Goal: Contribute content: Add original content to the website for others to see

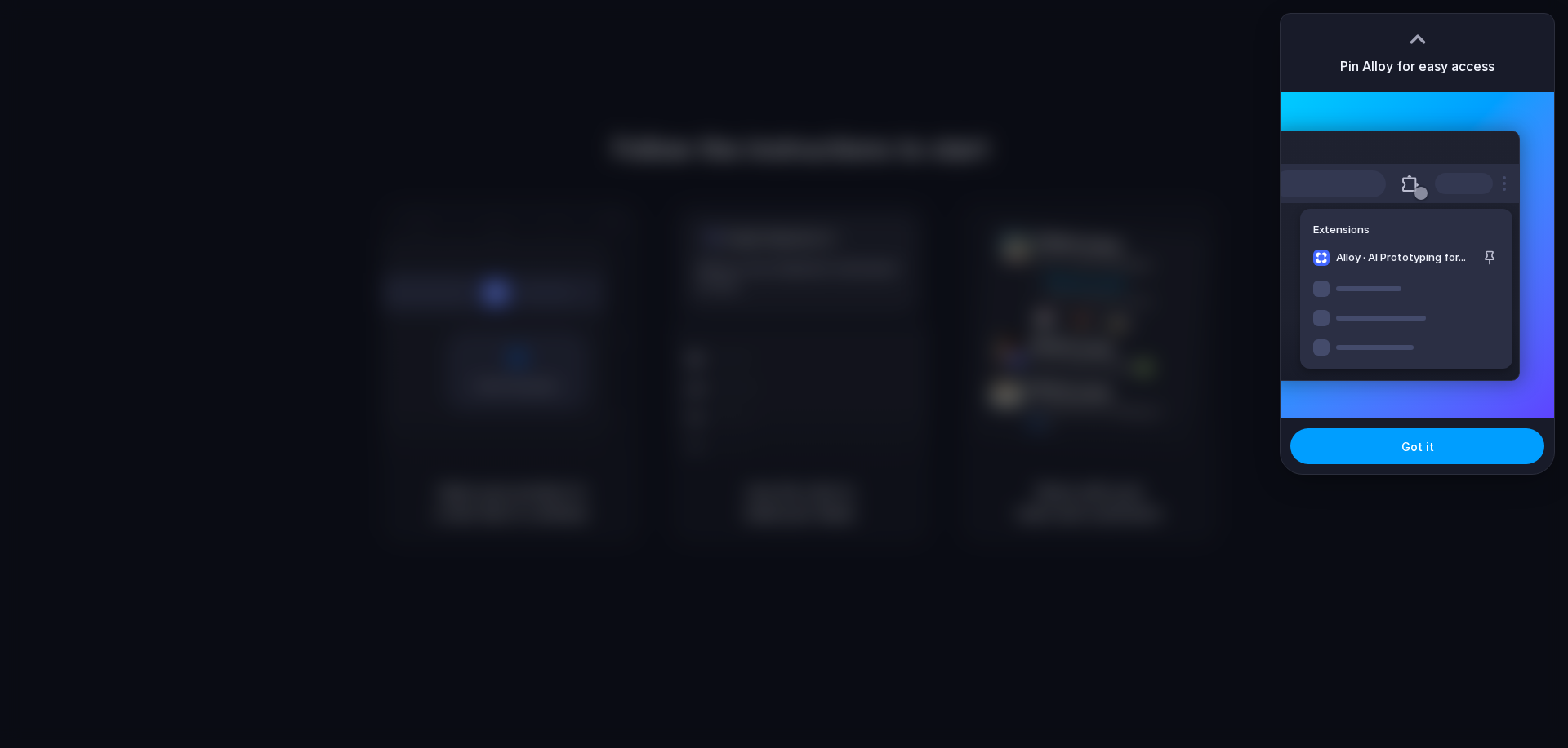
click at [1462, 443] on button "Got it" at bounding box center [1418, 446] width 254 height 36
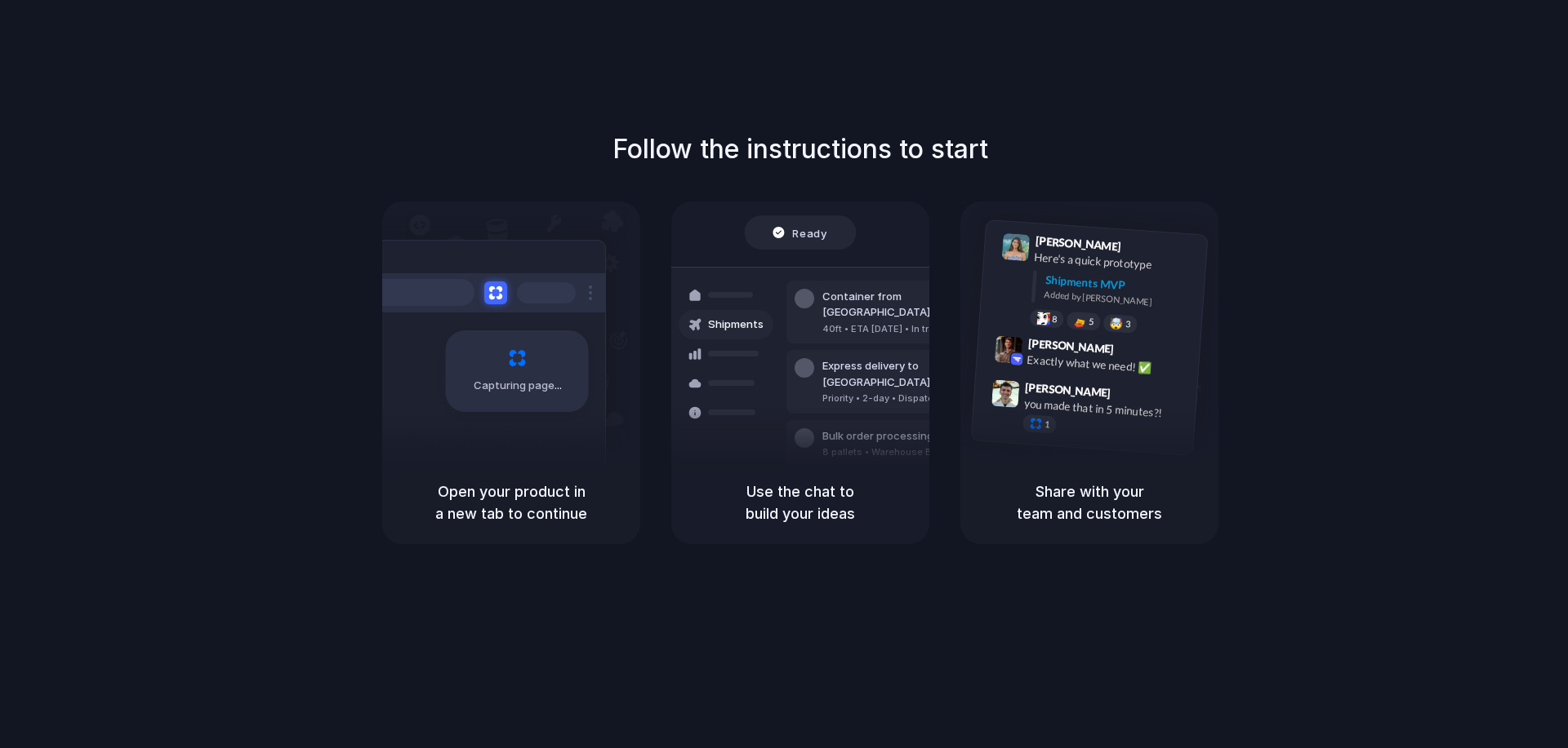
click at [533, 266] on div "Capturing page" at bounding box center [483, 365] width 246 height 251
click at [529, 331] on div "Capturing page" at bounding box center [517, 372] width 143 height 82
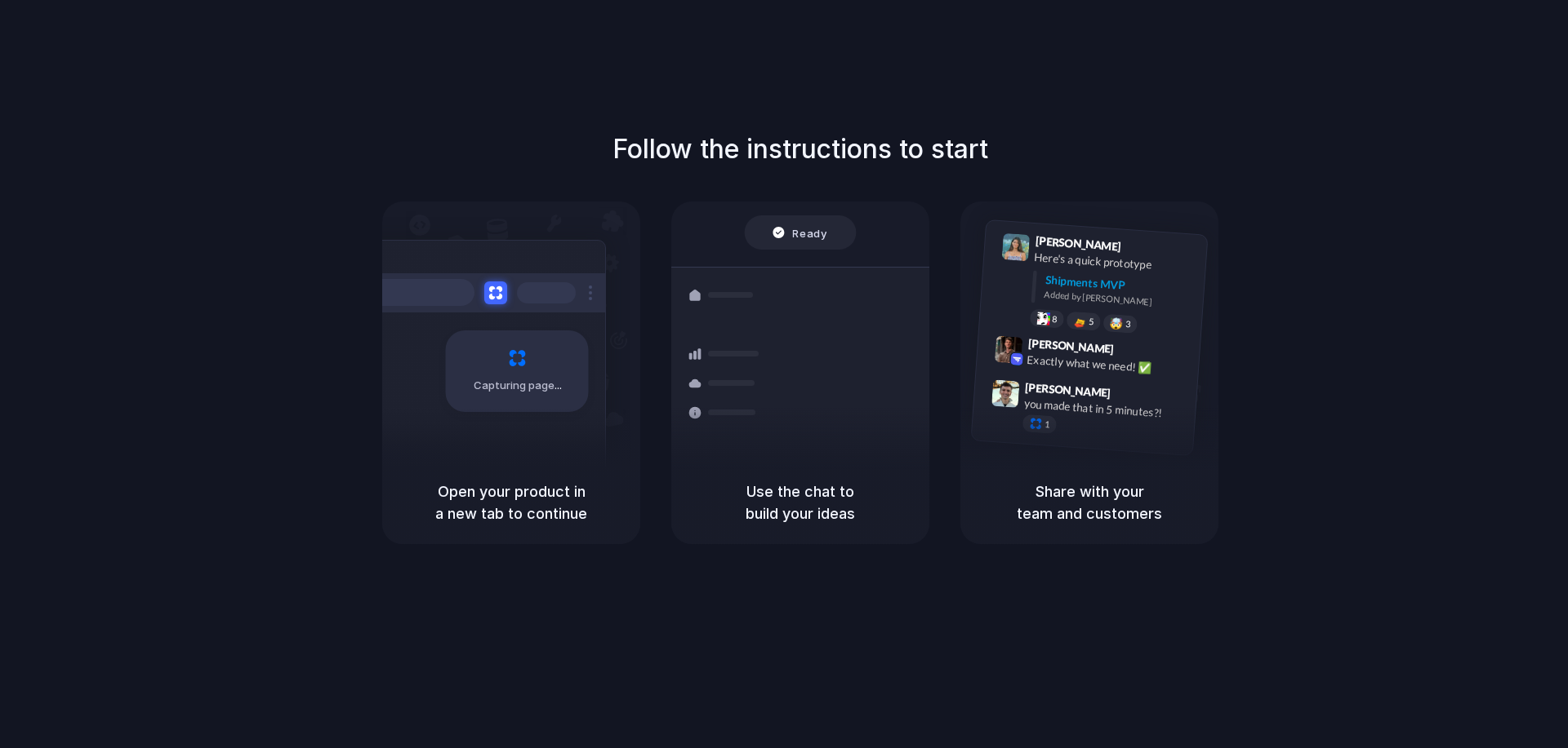
click at [798, 240] on span "Ready" at bounding box center [810, 232] width 34 height 17
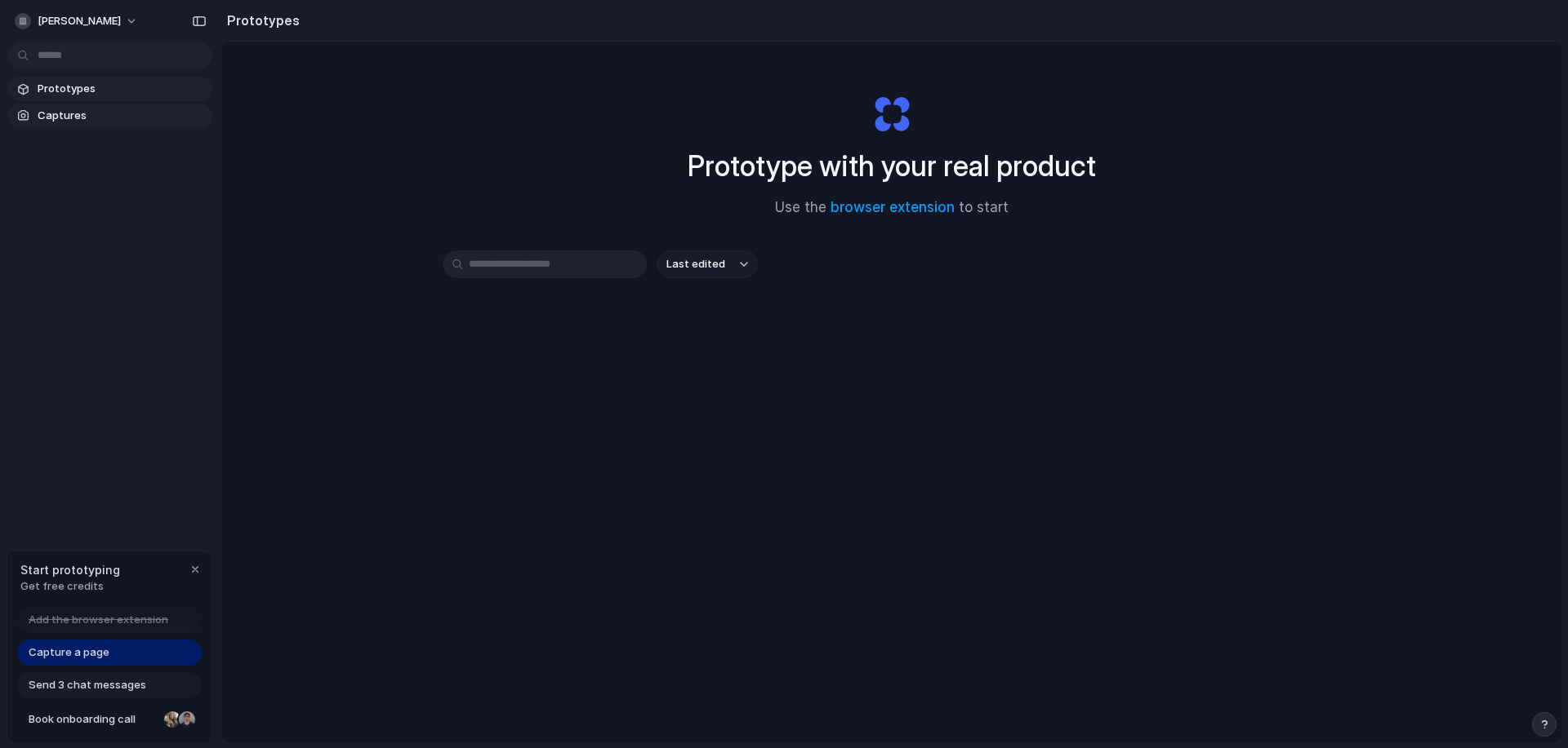
click at [156, 119] on span "Captures" at bounding box center [121, 115] width 168 height 17
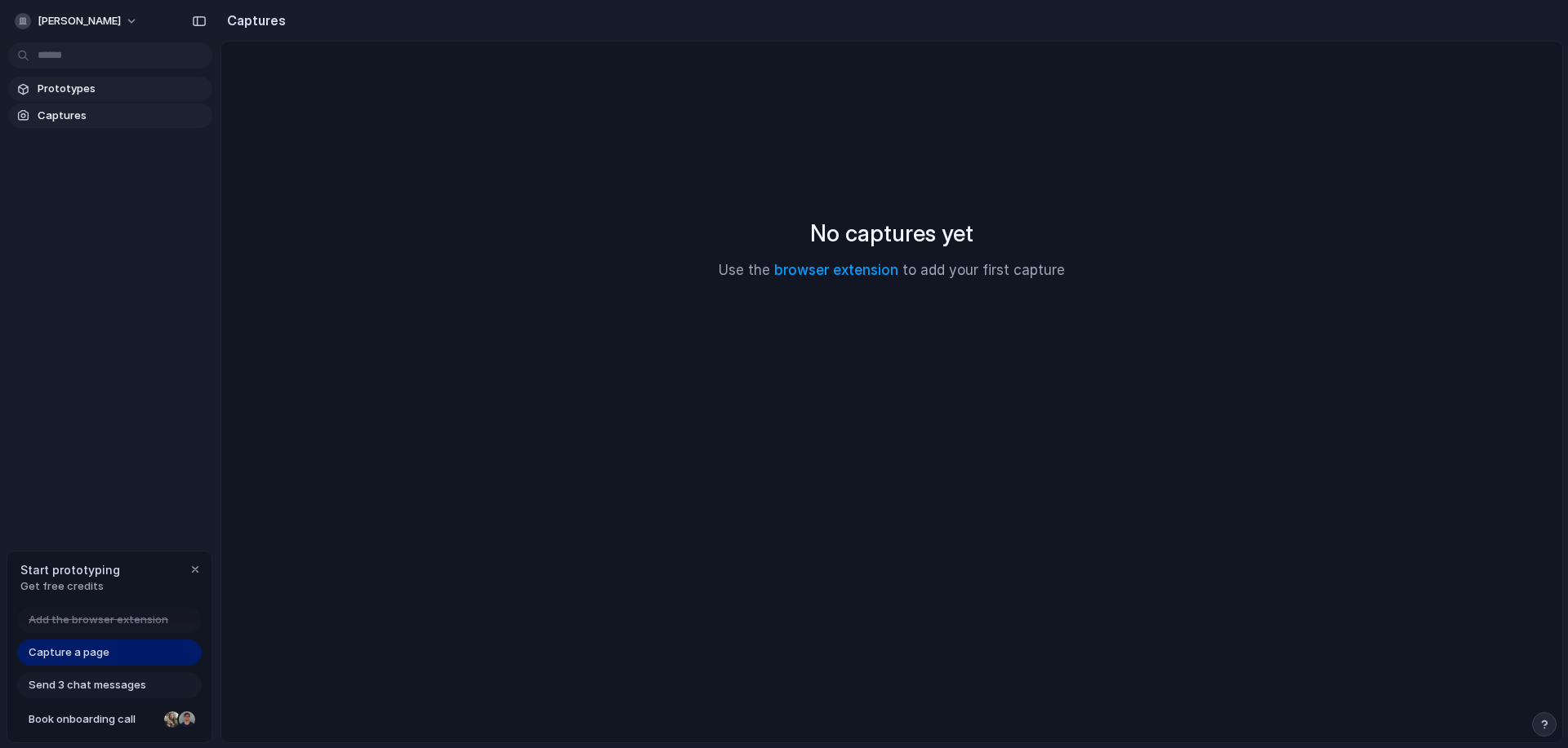
click at [136, 84] on span "Prototypes" at bounding box center [121, 89] width 168 height 17
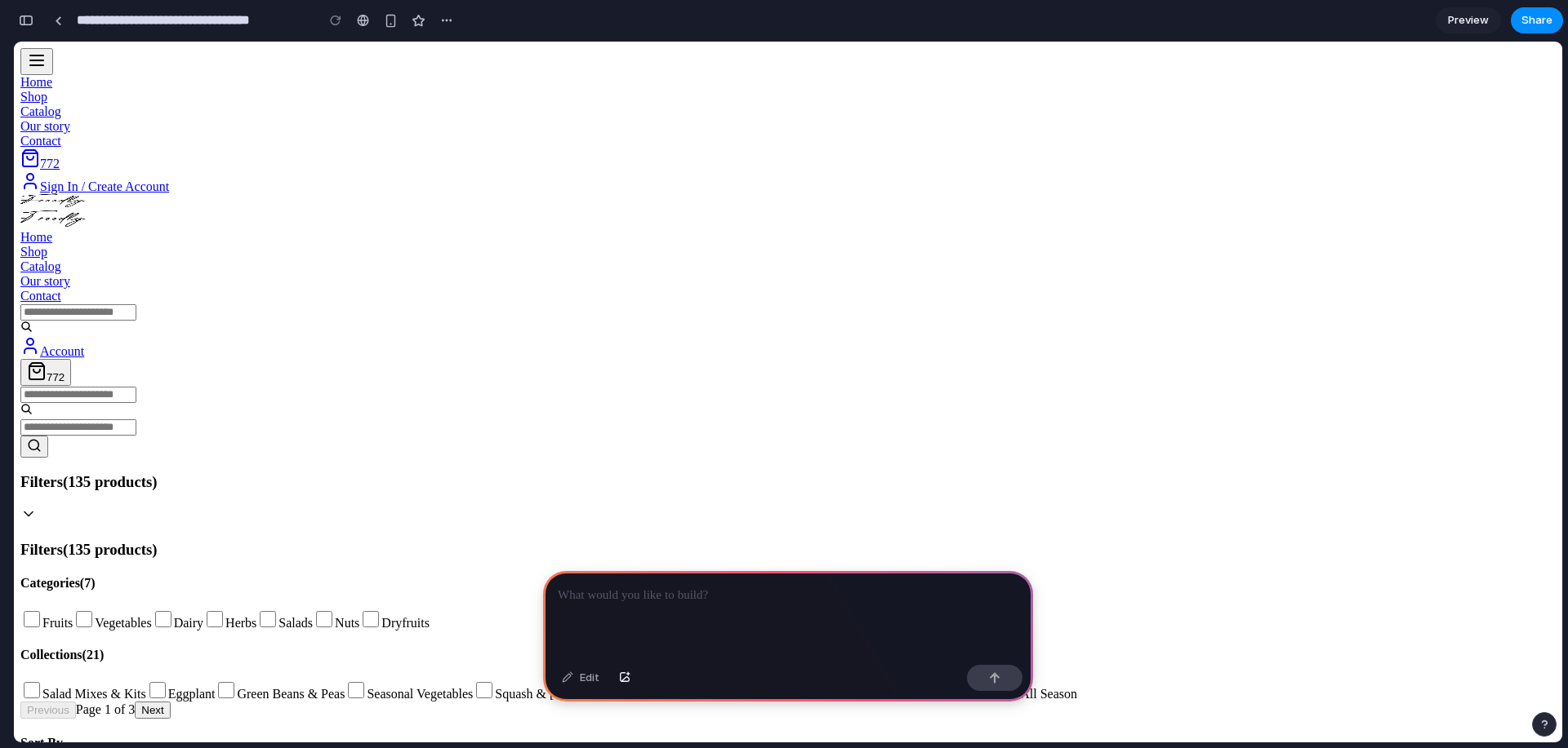
click at [731, 600] on div at bounding box center [787, 614] width 489 height 87
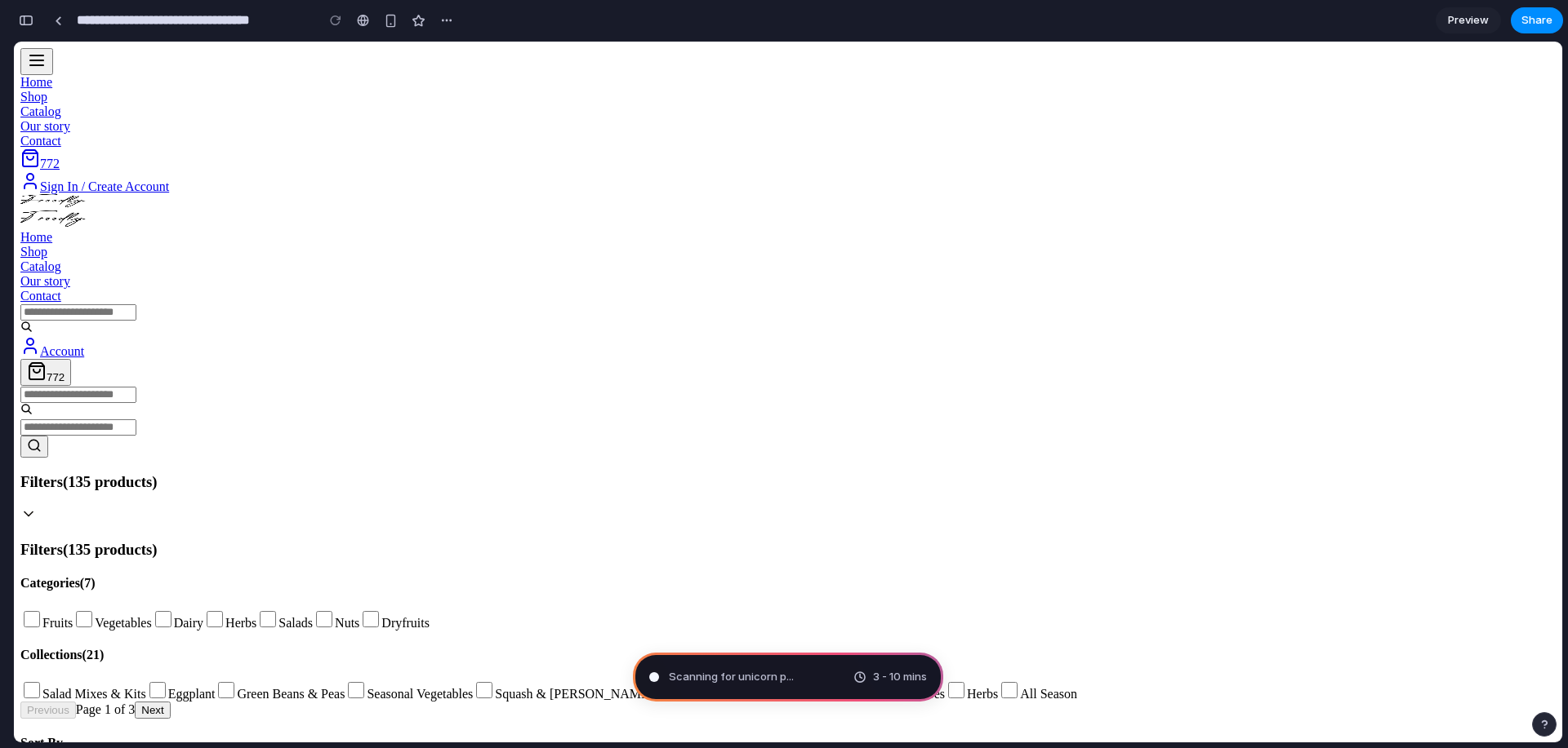
type input "**********"
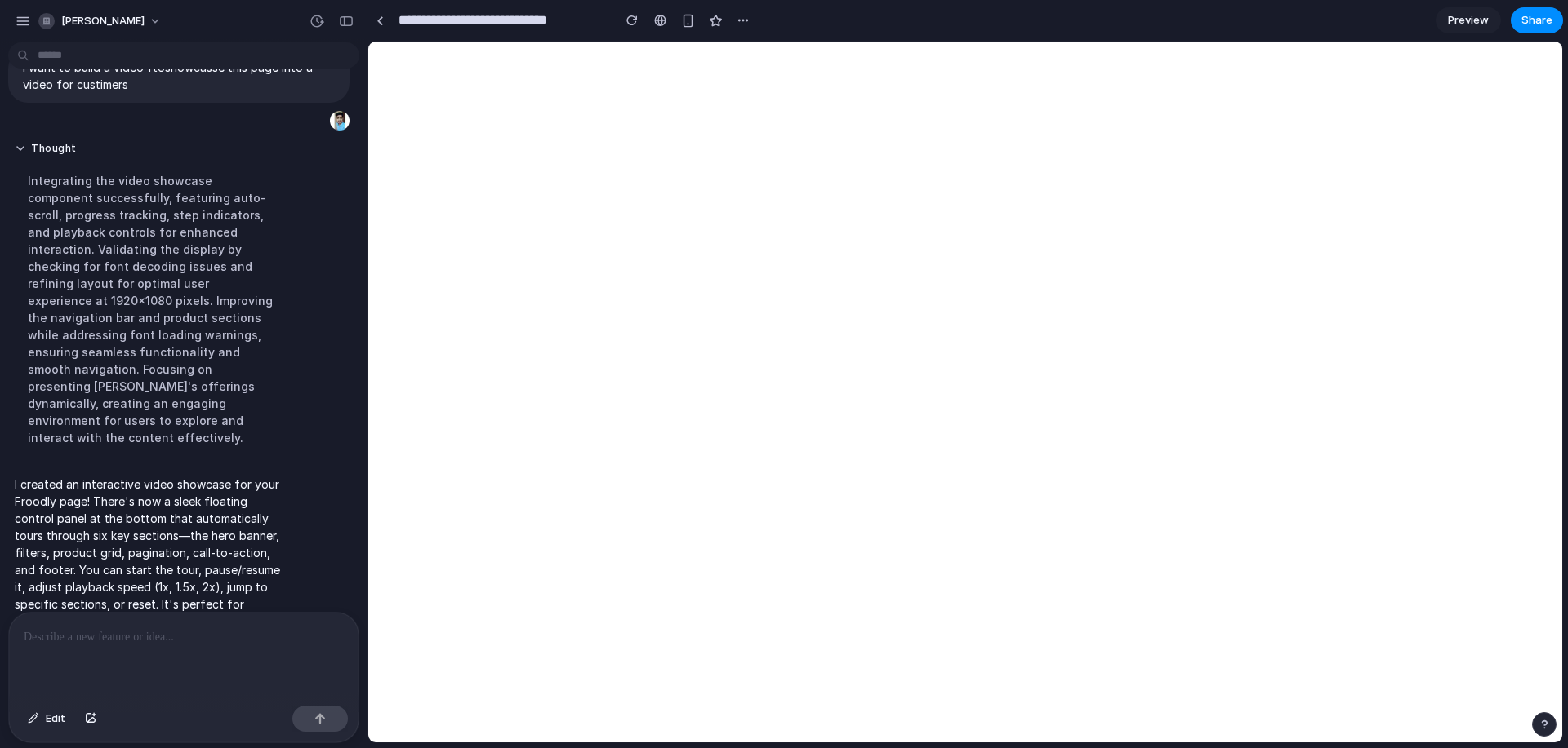
scroll to position [90, 0]
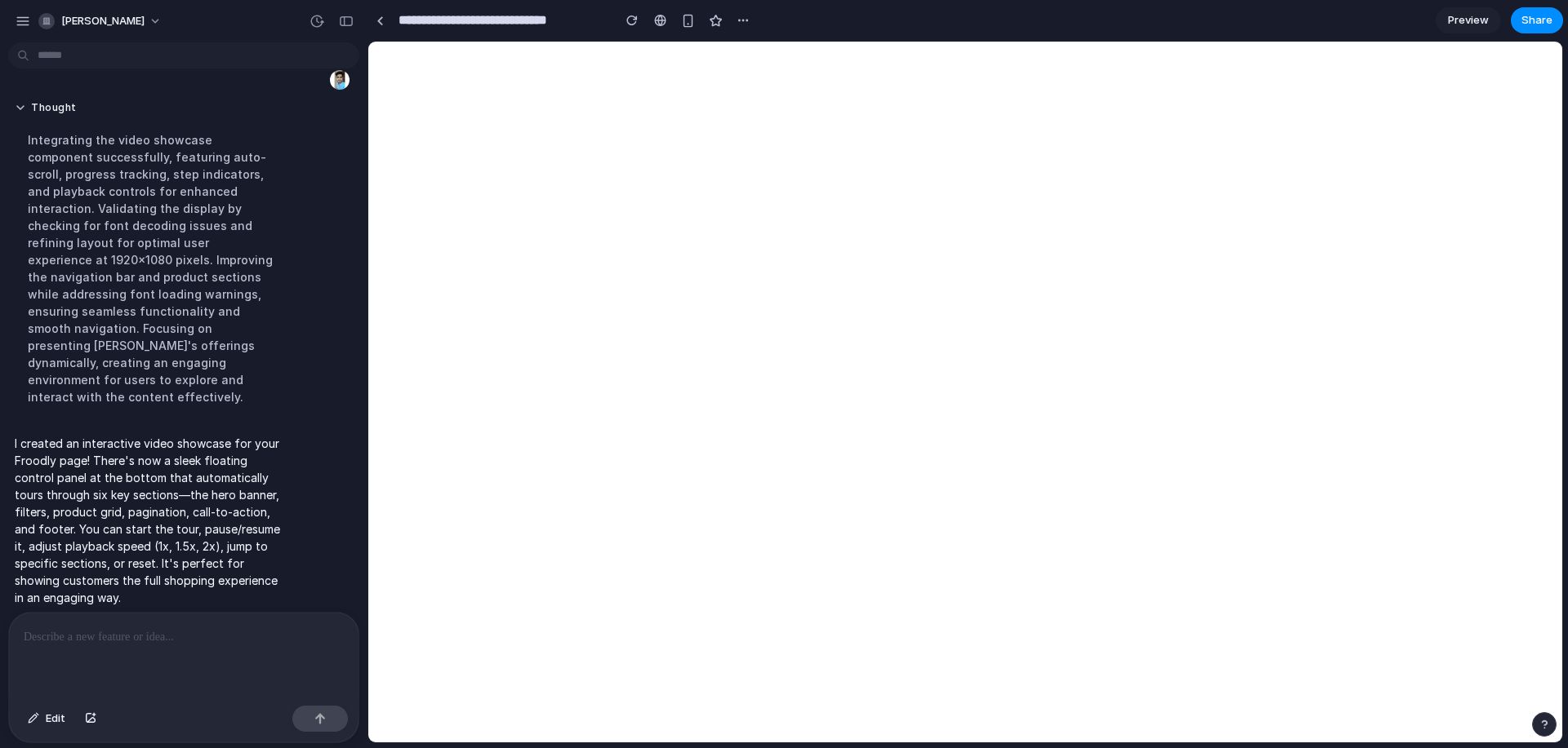
click at [1470, 12] on link "Preview" at bounding box center [1467, 21] width 65 height 26
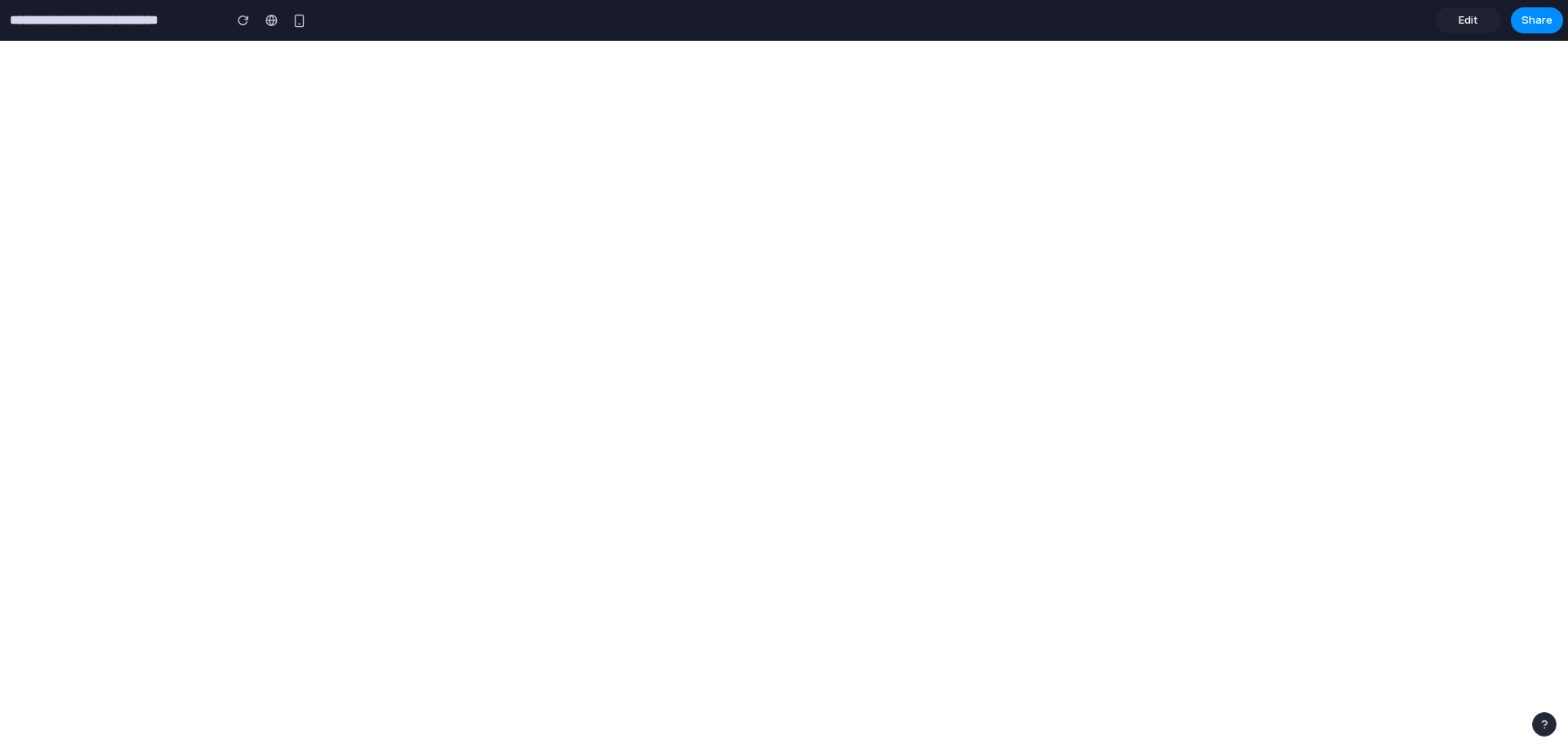
click at [1462, 17] on span "Edit" at bounding box center [1468, 21] width 20 height 17
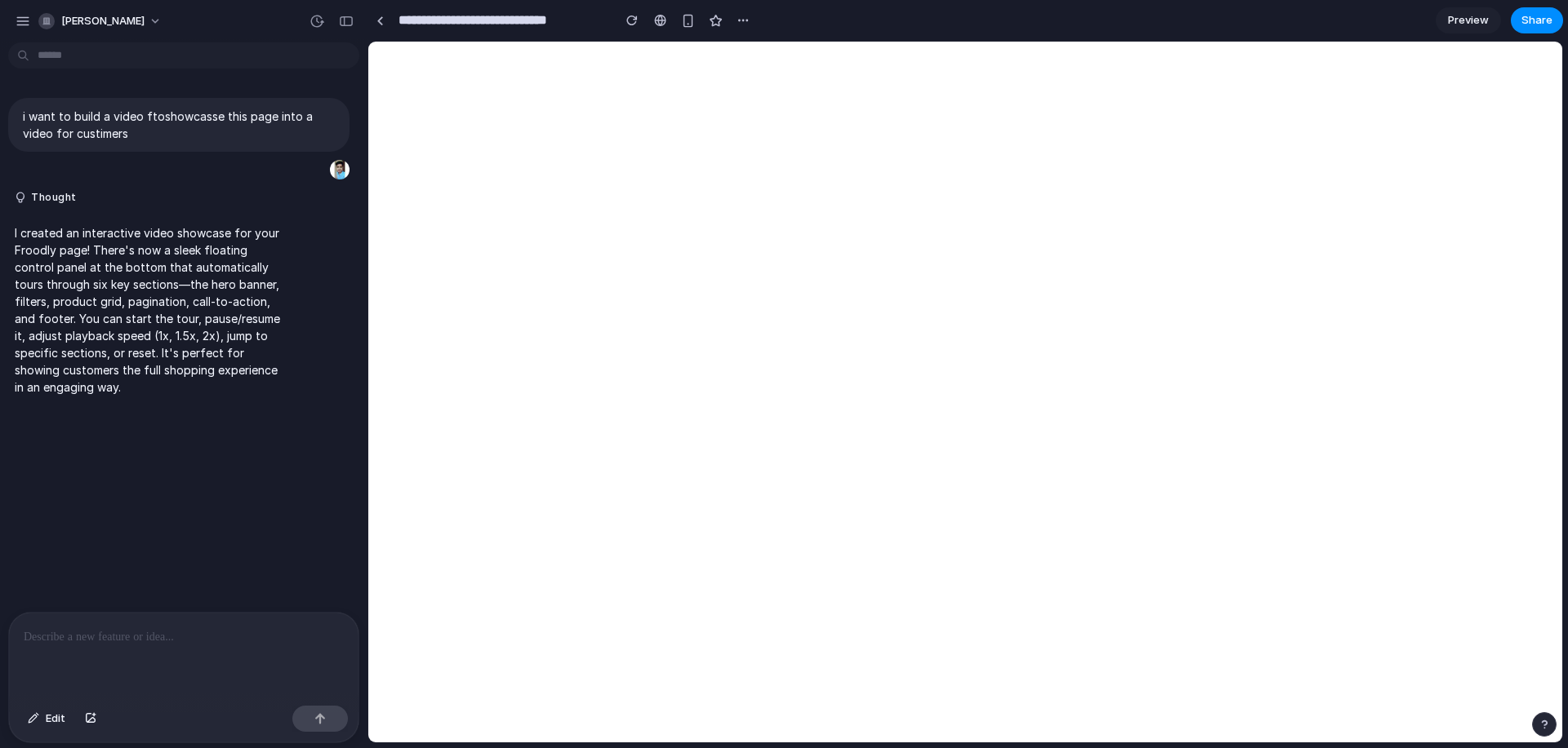
click at [217, 656] on div at bounding box center [184, 656] width 350 height 87
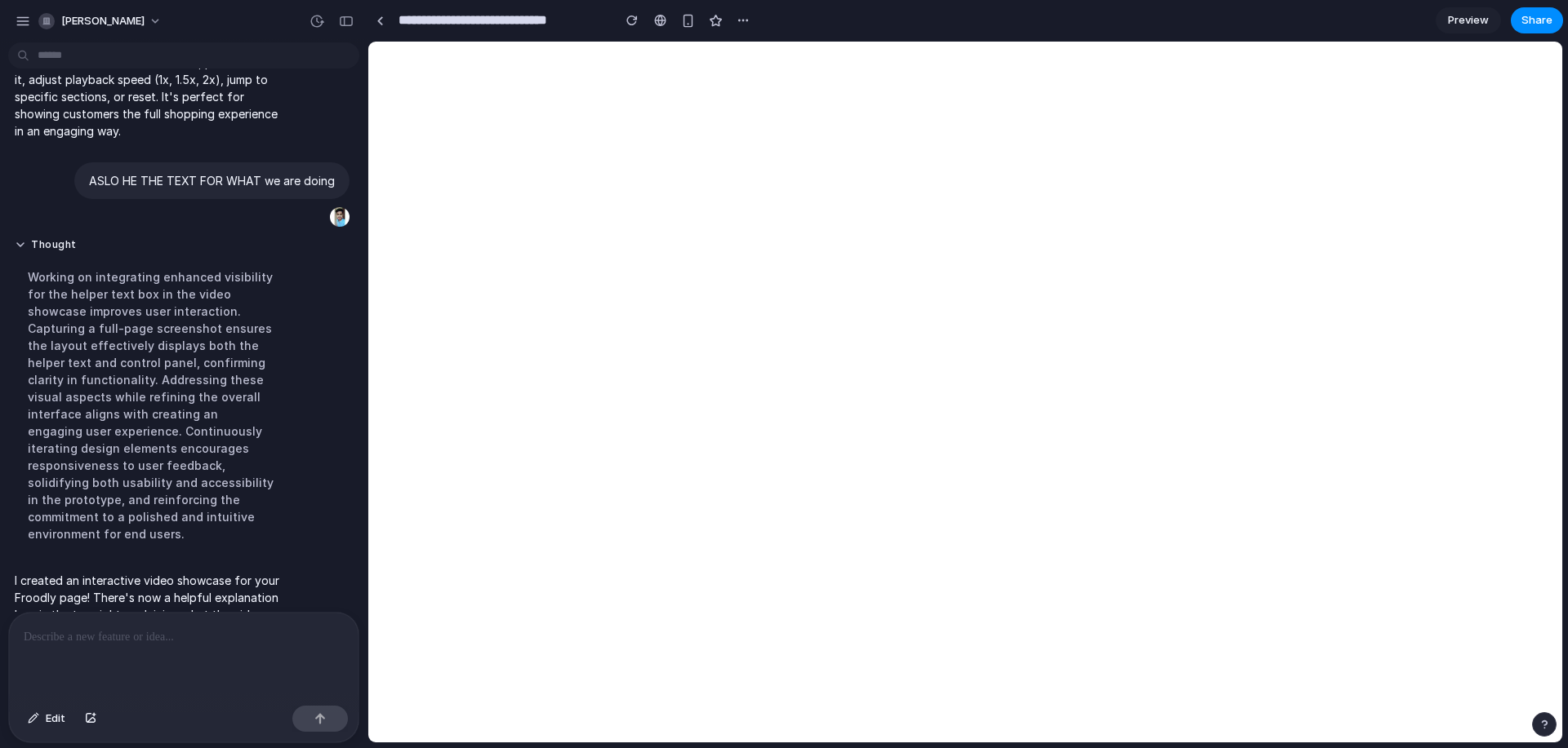
scroll to position [445, 0]
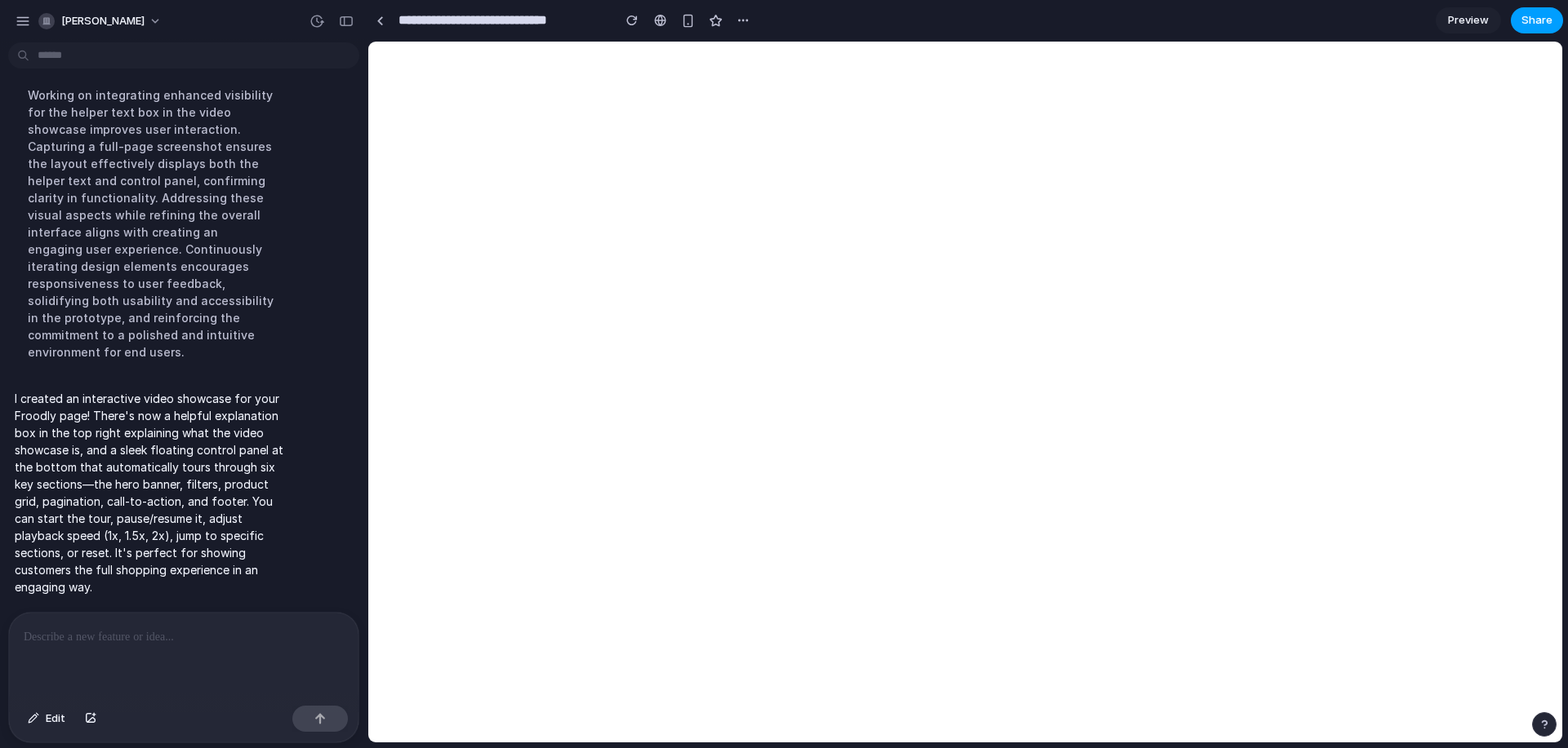
click at [1529, 21] on span "Share" at bounding box center [1537, 21] width 31 height 17
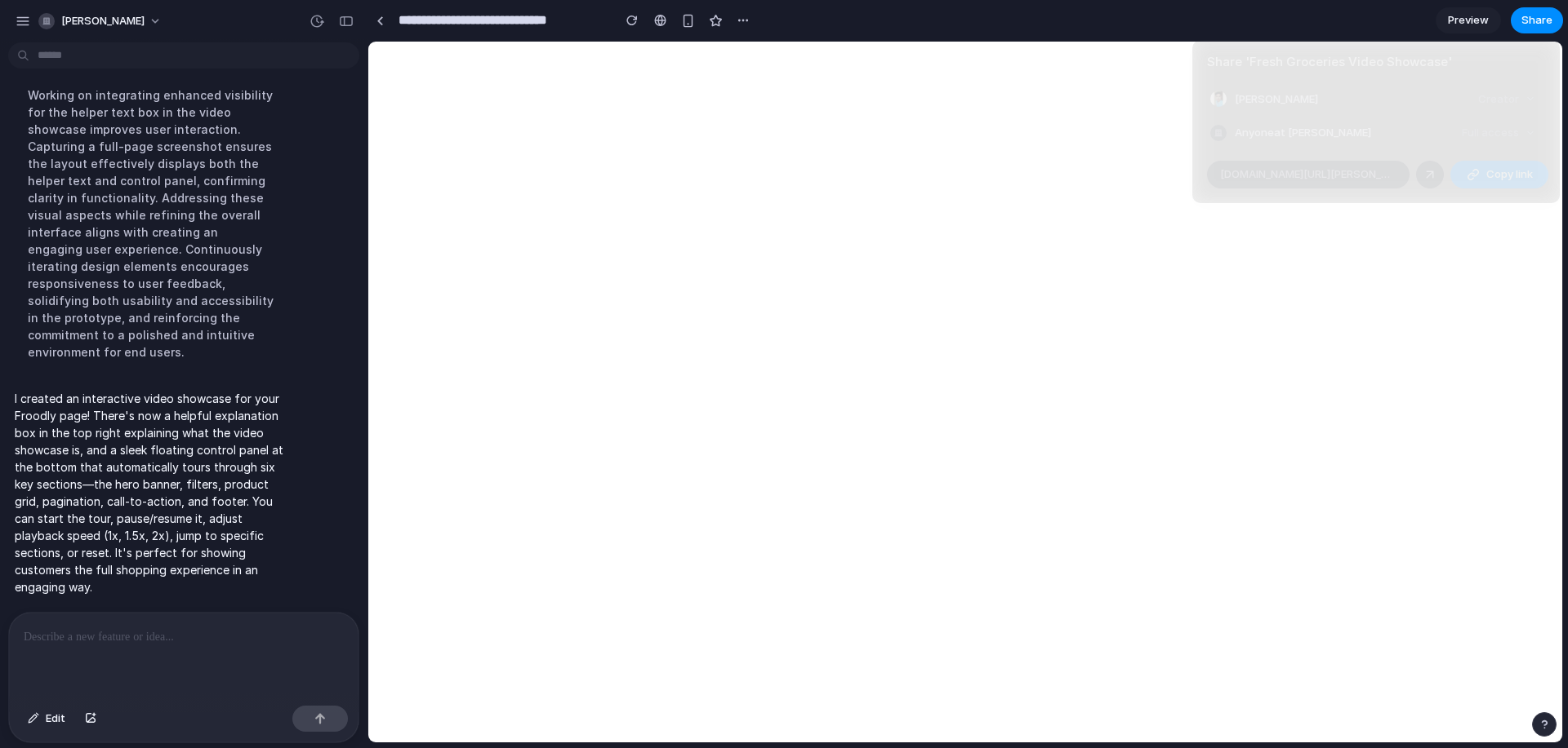
click at [1524, 91] on div "Creator" at bounding box center [1506, 99] width 70 height 22
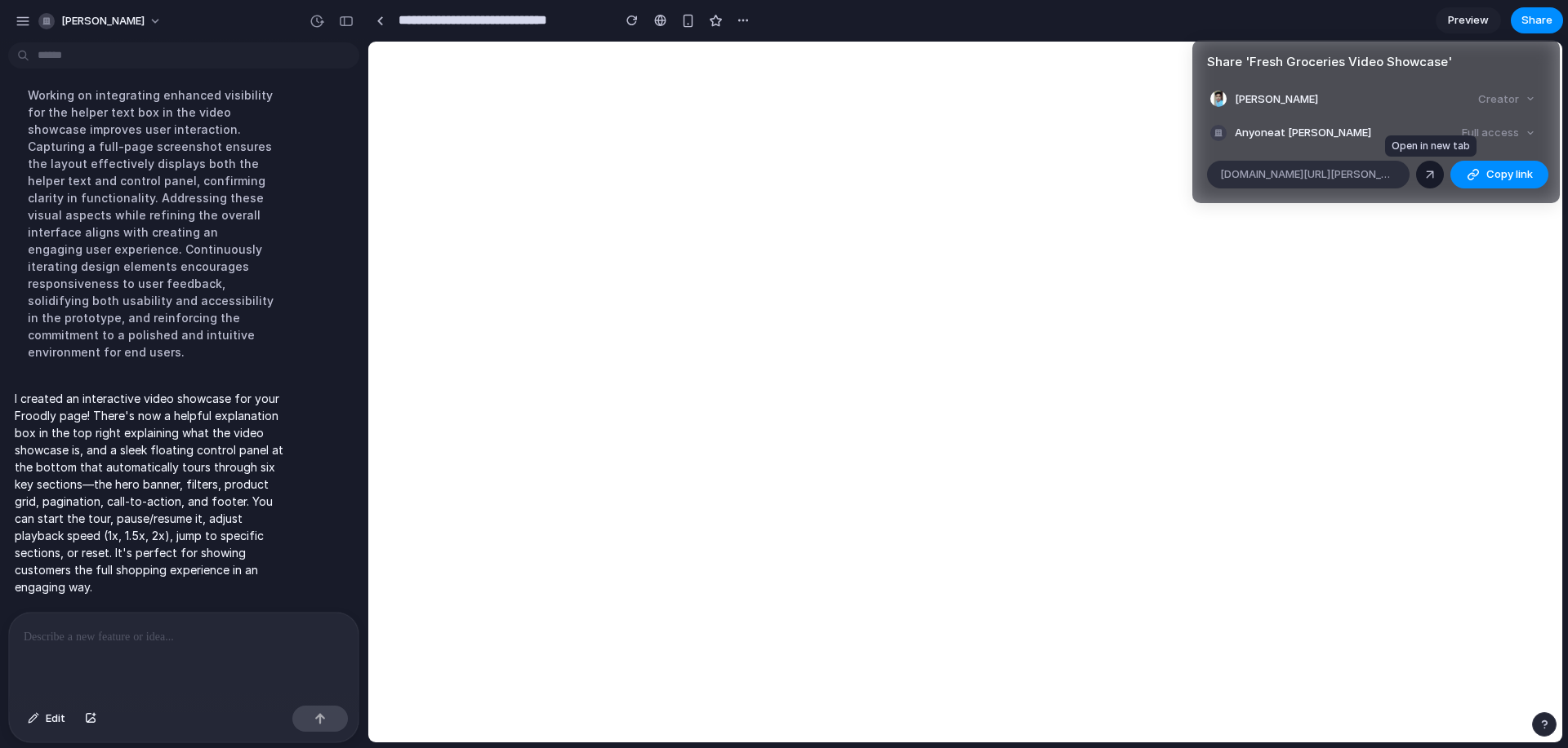
click at [1425, 176] on div at bounding box center [1429, 174] width 15 height 15
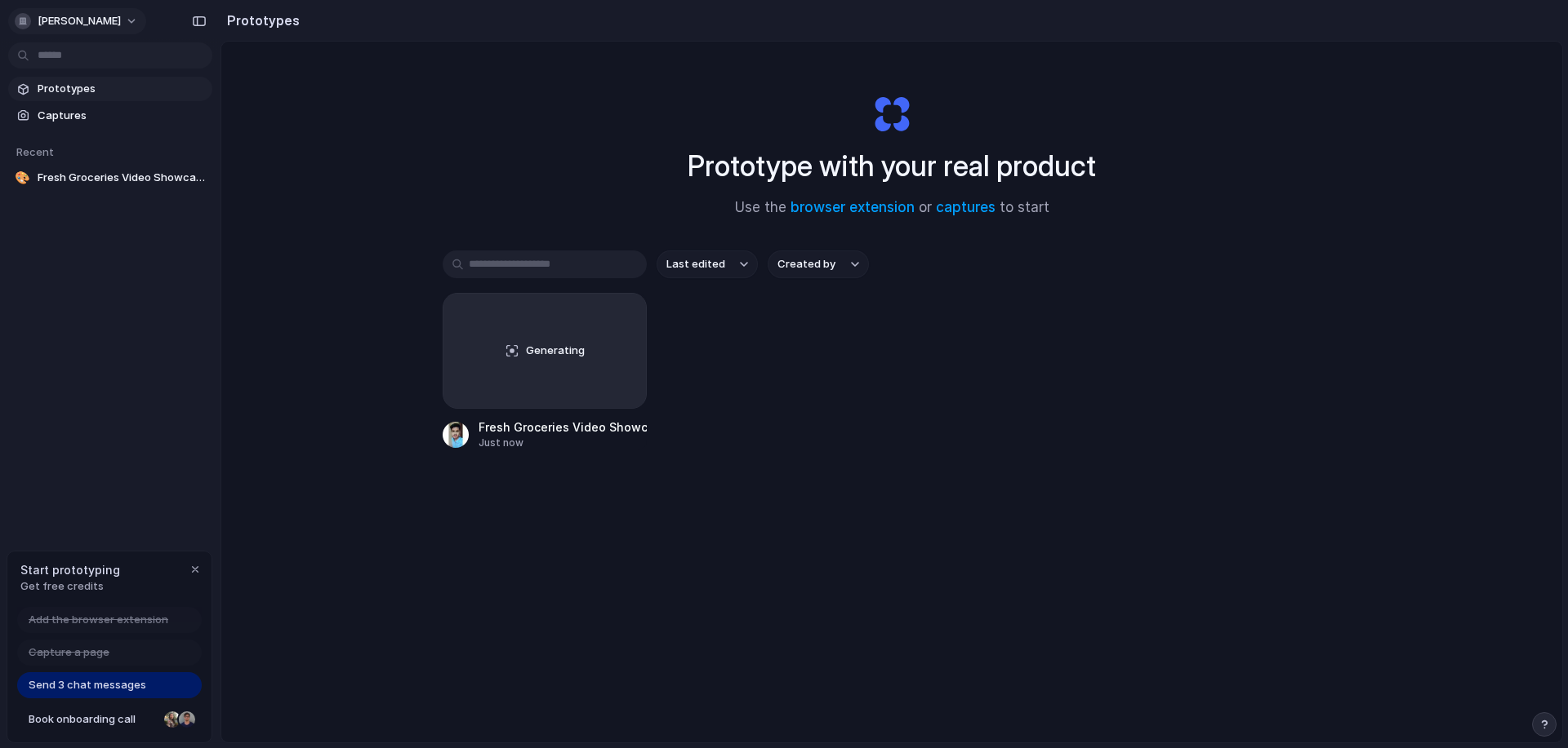
click at [75, 15] on span "[PERSON_NAME]" at bounding box center [78, 21] width 83 height 17
click at [405, 152] on div "Settings Invite members Change theme Sign out" at bounding box center [784, 374] width 1568 height 748
click at [188, 575] on button "button" at bounding box center [195, 569] width 20 height 20
click at [112, 27] on span "[PERSON_NAME]" at bounding box center [78, 21] width 83 height 17
click at [416, 142] on div "Settings Invite members Change theme Sign out" at bounding box center [784, 374] width 1568 height 748
